Goal: Find specific page/section: Find specific page/section

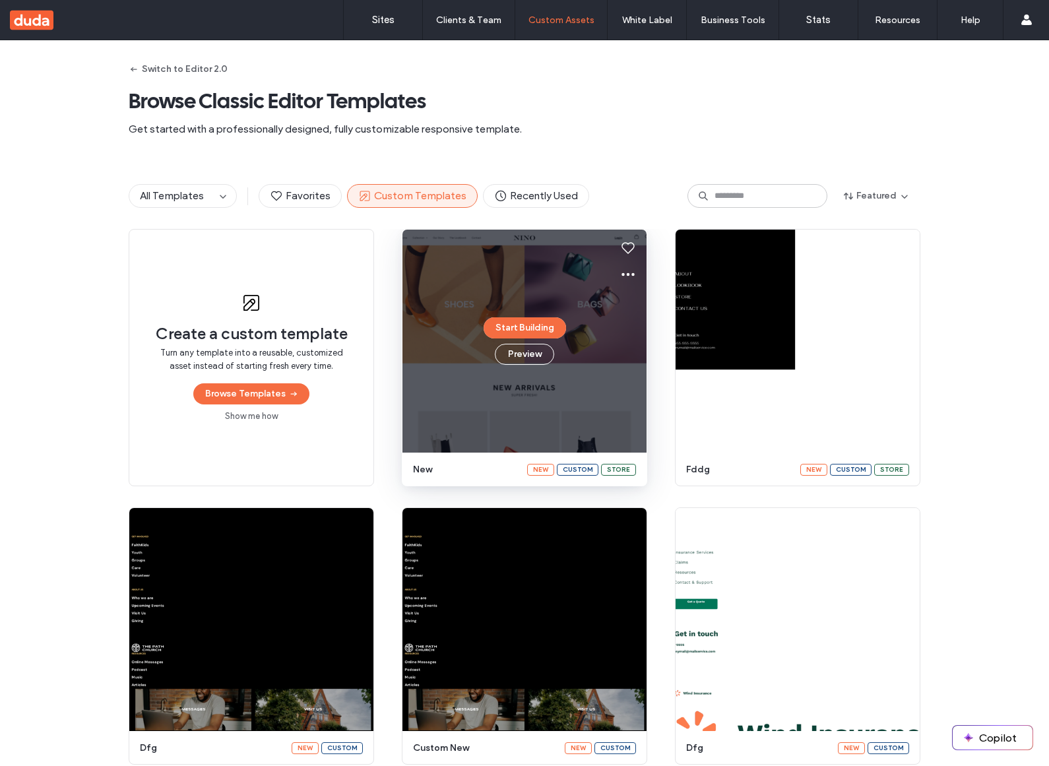
click at [604, 269] on div "Start Building Preview" at bounding box center [524, 341] width 244 height 223
click at [615, 271] on button at bounding box center [628, 274] width 26 height 26
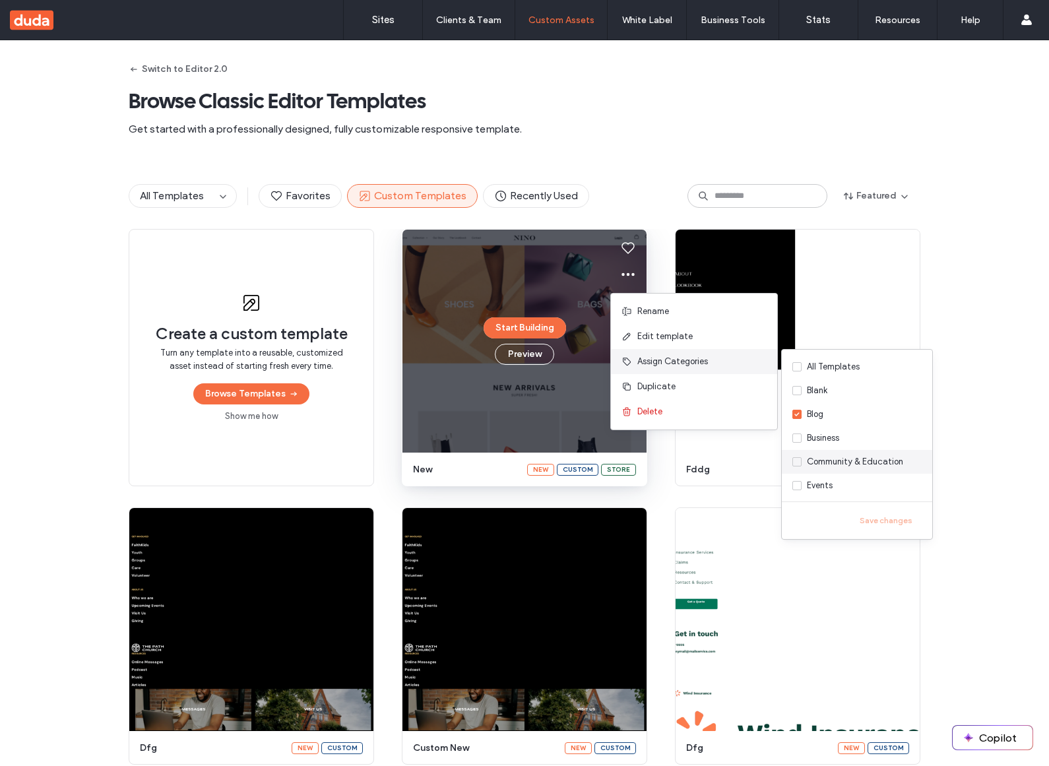
click at [861, 466] on div "Community & Education" at bounding box center [855, 461] width 96 height 13
click at [845, 433] on label "Business" at bounding box center [857, 438] width 150 height 24
click at [887, 517] on button "Save changes" at bounding box center [885, 521] width 71 height 16
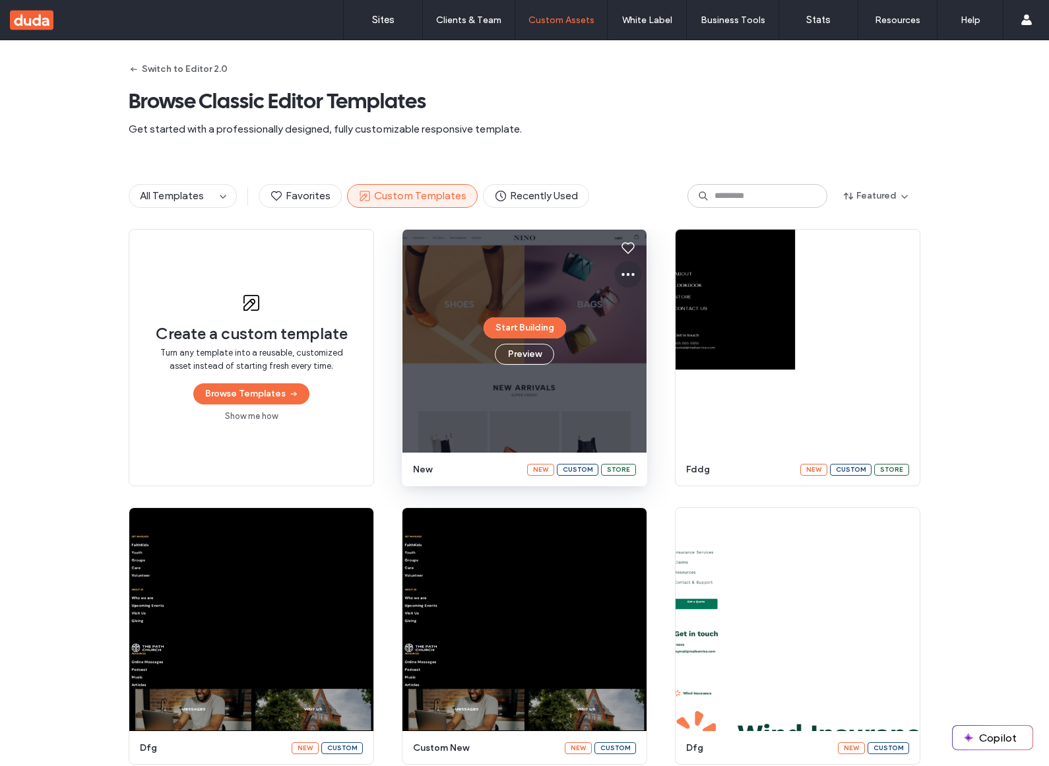
click at [626, 276] on icon at bounding box center [628, 275] width 16 height 16
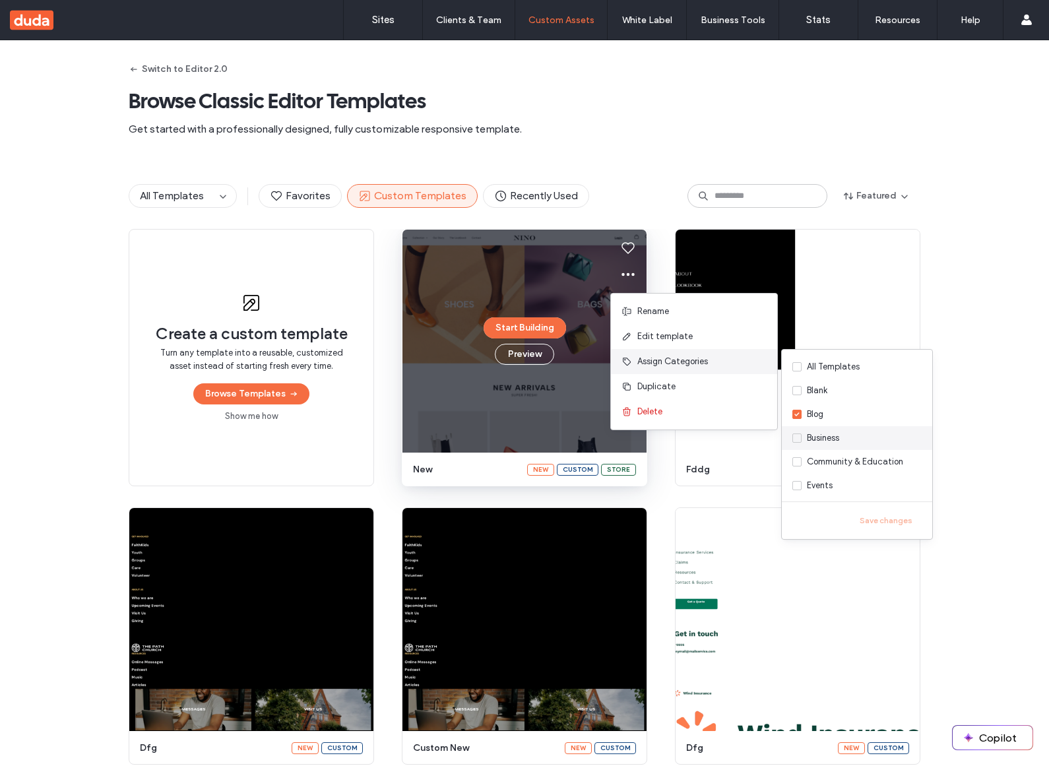
click at [835, 443] on div "Business" at bounding box center [823, 438] width 32 height 13
click at [882, 523] on button "Save changes" at bounding box center [885, 521] width 71 height 16
click at [987, 214] on div "All Templates Favorites Custom Templates Recently Used Featured" at bounding box center [524, 196] width 1049 height 66
click at [841, 430] on label "Business" at bounding box center [857, 438] width 150 height 24
click at [832, 373] on label "All Templates" at bounding box center [857, 367] width 150 height 24
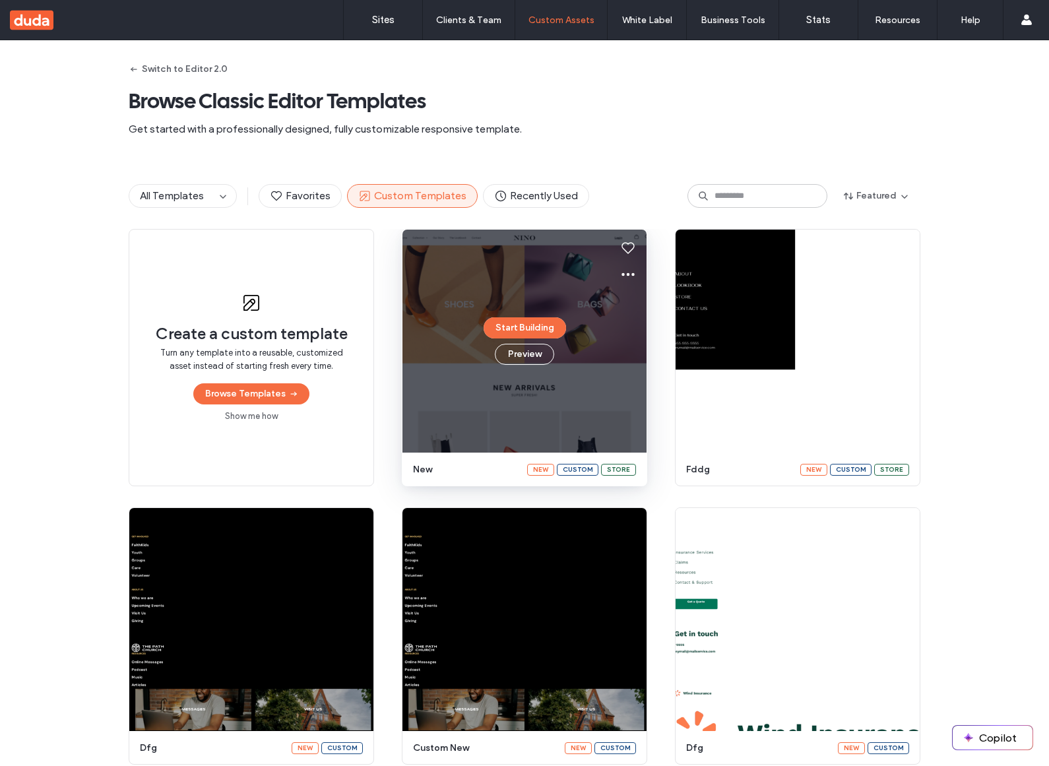
click at [615, 261] on div at bounding box center [628, 274] width 26 height 26
click at [620, 267] on icon at bounding box center [628, 275] width 16 height 16
